Goal: Book appointment/travel/reservation

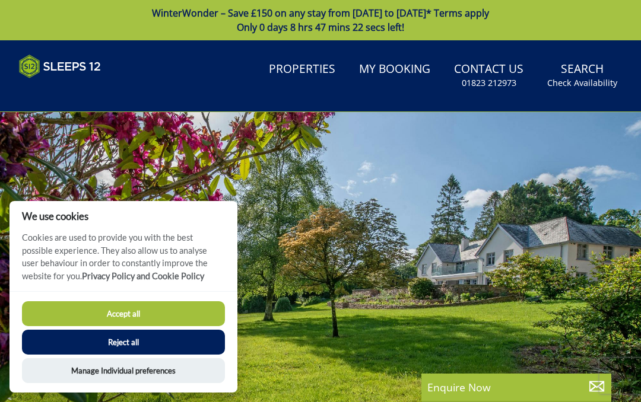
click at [323, 66] on link "Properties" at bounding box center [302, 69] width 76 height 27
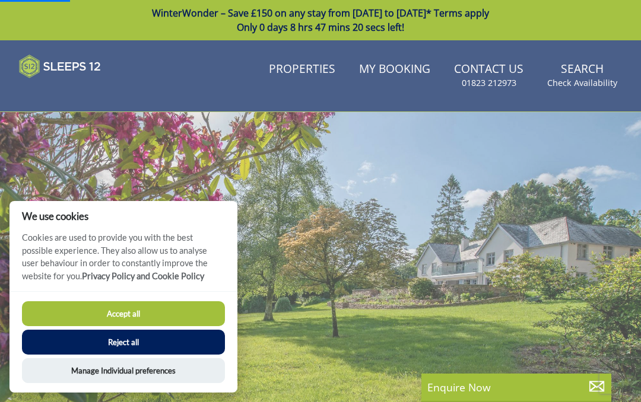
click at [156, 338] on button "Reject all" at bounding box center [123, 342] width 203 height 25
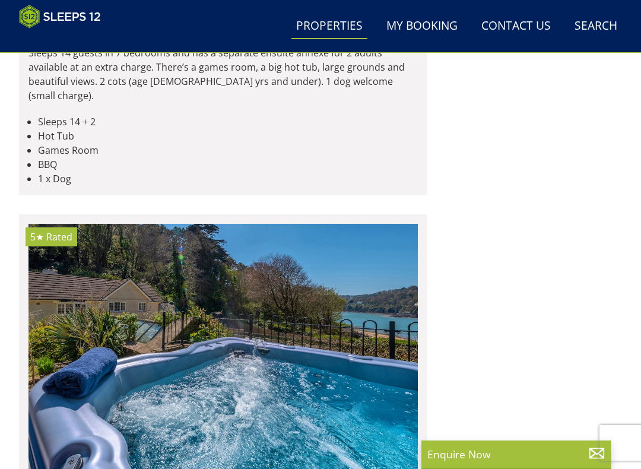
scroll to position [1710, 0]
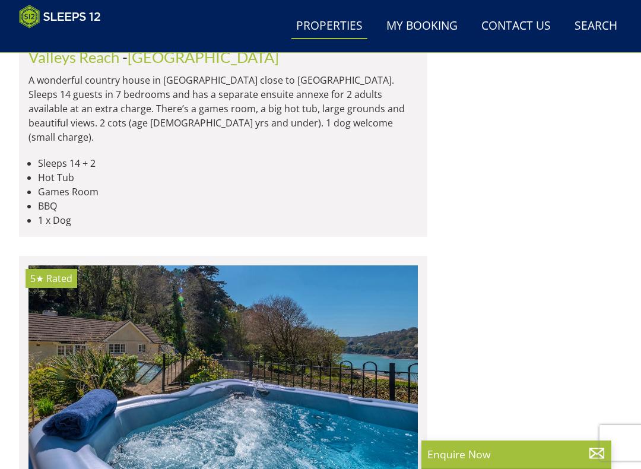
click at [606, 25] on link "Search Check Availability" at bounding box center [596, 26] width 52 height 27
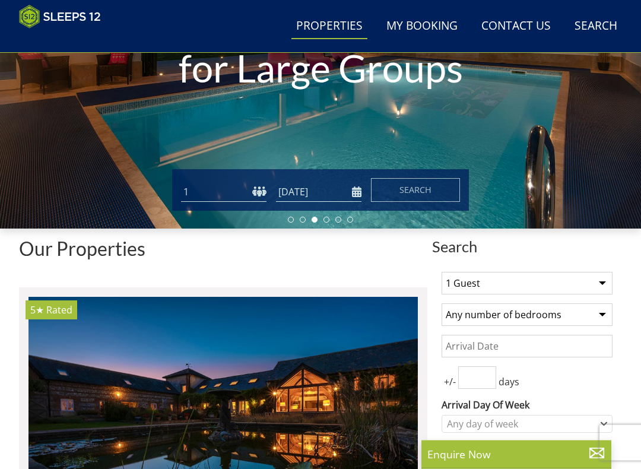
scroll to position [0, 0]
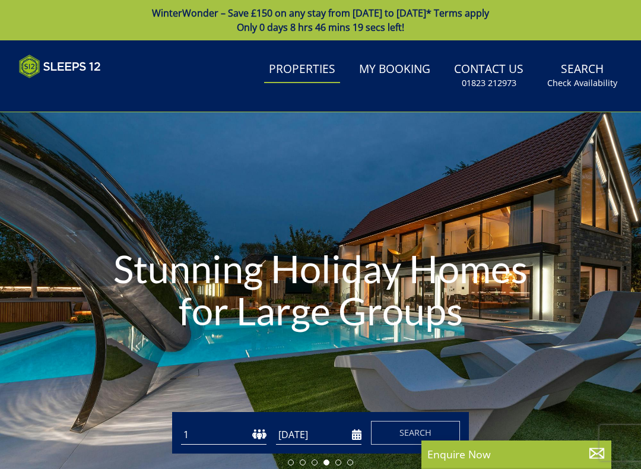
click at [592, 77] on small "Check Availability" at bounding box center [582, 83] width 70 height 12
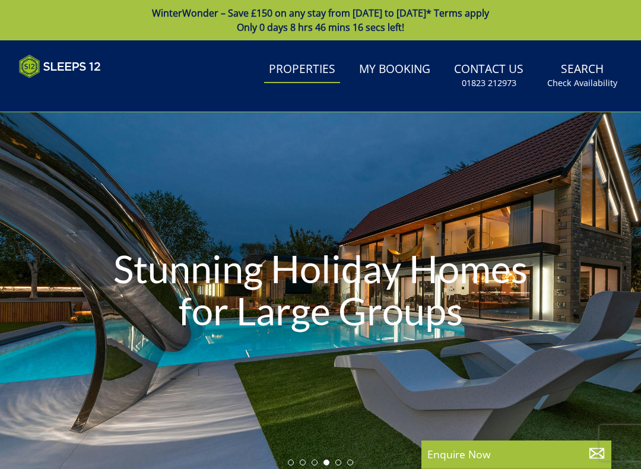
click at [587, 70] on link "Search Check Availability" at bounding box center [582, 75] width 80 height 39
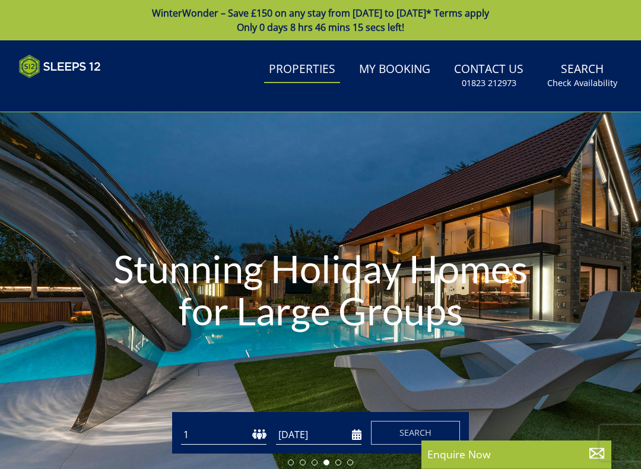
click at [584, 73] on link "Search Check Availability" at bounding box center [582, 75] width 80 height 39
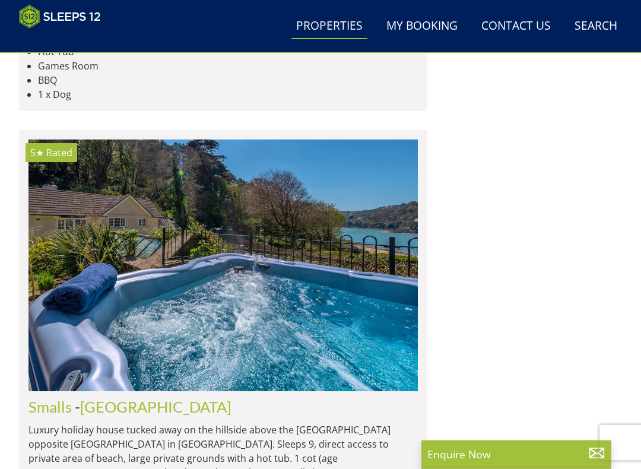
scroll to position [1835, 0]
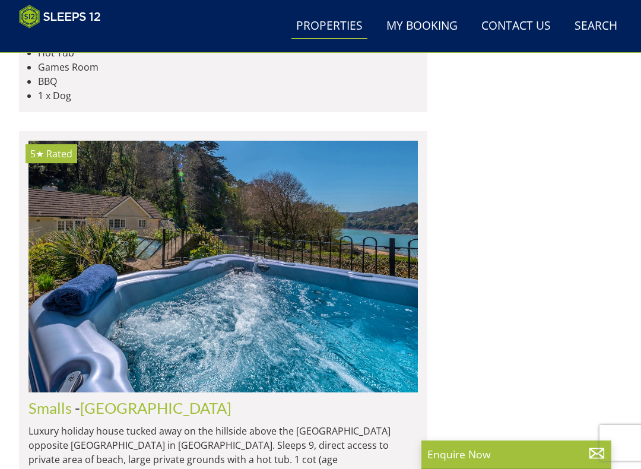
click at [301, 263] on img at bounding box center [222, 267] width 389 height 252
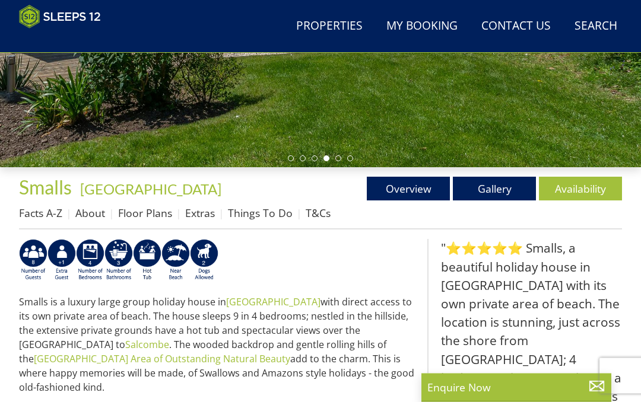
scroll to position [285, 0]
click at [586, 187] on link "Availability" at bounding box center [580, 189] width 83 height 24
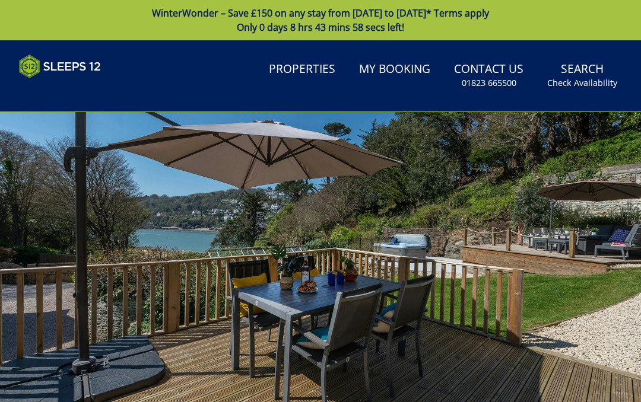
click at [589, 76] on link "Search Check Availability" at bounding box center [582, 75] width 80 height 39
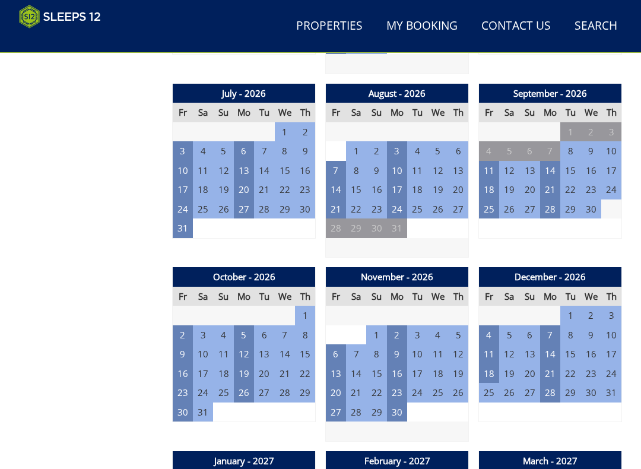
scroll to position [1000, 0]
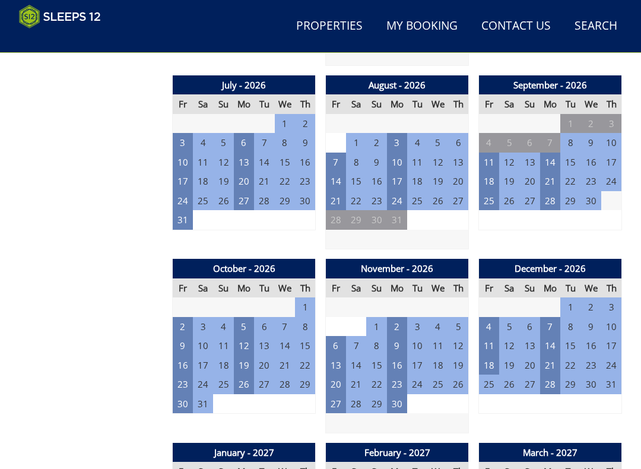
click at [182, 317] on td "2" at bounding box center [183, 327] width 20 height 20
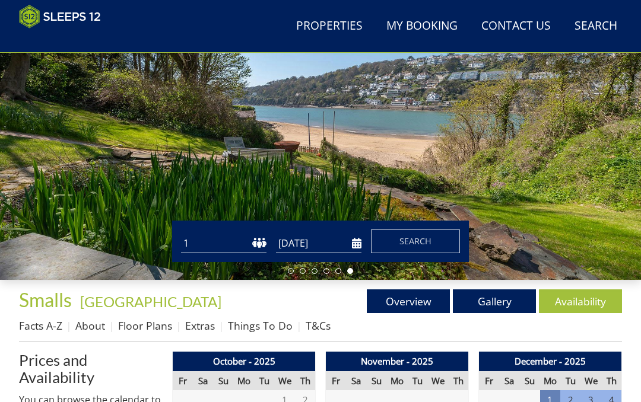
scroll to position [156, 0]
